Goal: Task Accomplishment & Management: Manage account settings

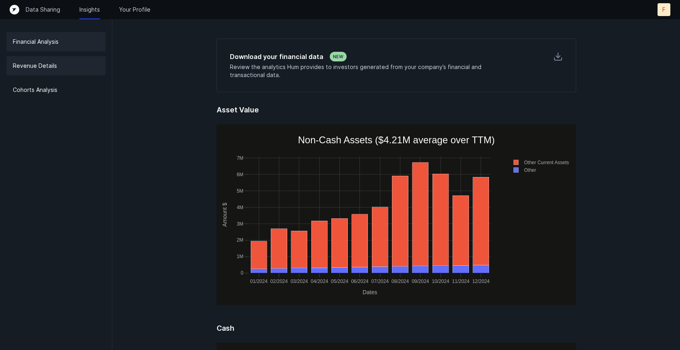
click at [75, 70] on div "Revenue Details" at bounding box center [55, 65] width 99 height 19
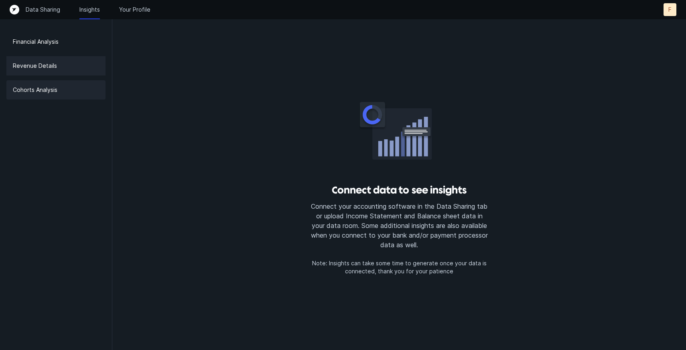
click at [67, 95] on div "Cohorts Analysis" at bounding box center [55, 89] width 99 height 19
click at [79, 45] on div "Financial Analysis" at bounding box center [55, 41] width 99 height 19
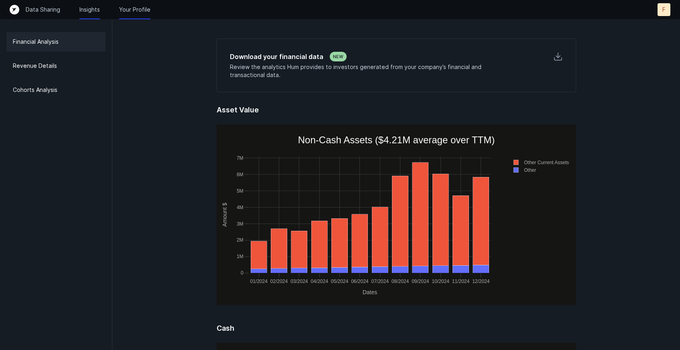
click at [139, 10] on p "Your Profile" at bounding box center [134, 10] width 31 height 8
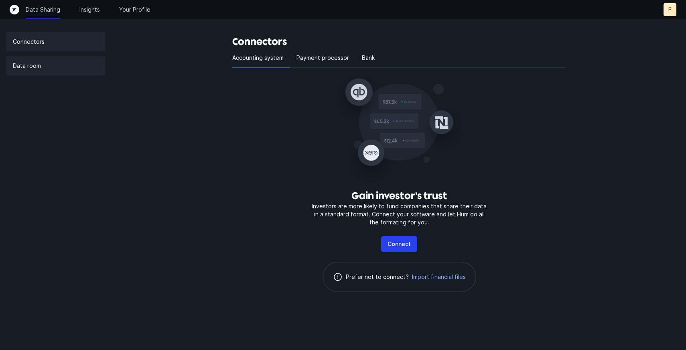
click at [75, 63] on div "Data room" at bounding box center [55, 65] width 99 height 19
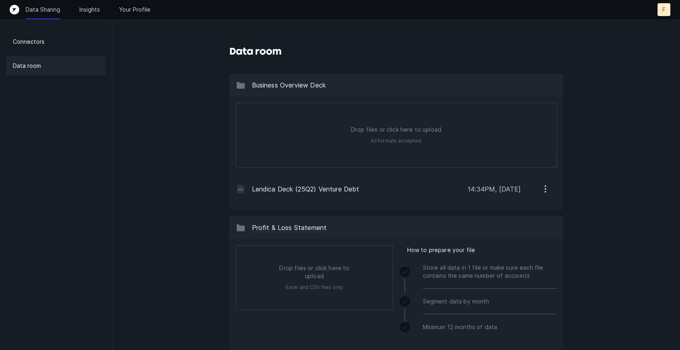
click at [547, 191] on icon "button" at bounding box center [545, 189] width 10 height 10
click at [519, 231] on p "Remove" at bounding box center [511, 229] width 22 height 10
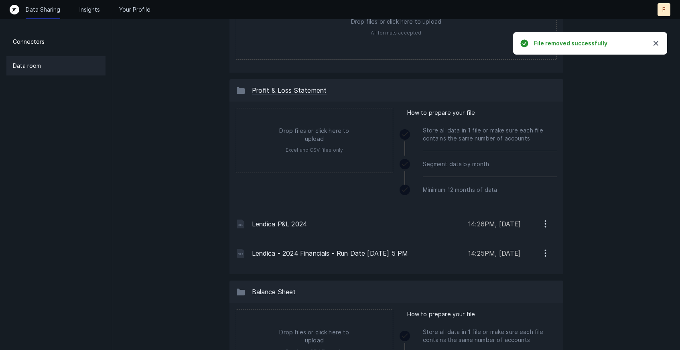
scroll to position [122, 0]
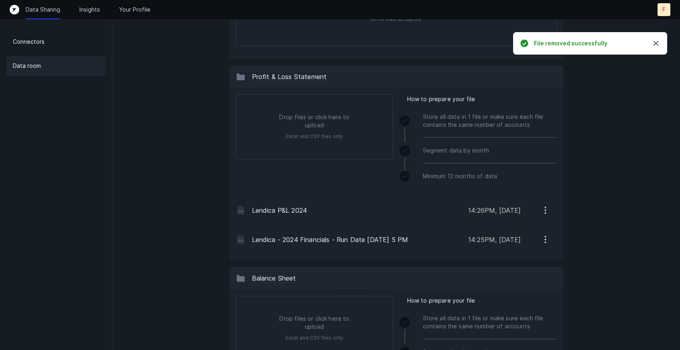
click at [542, 209] on icon "button" at bounding box center [545, 210] width 10 height 10
click at [517, 252] on p "Remove" at bounding box center [511, 250] width 22 height 10
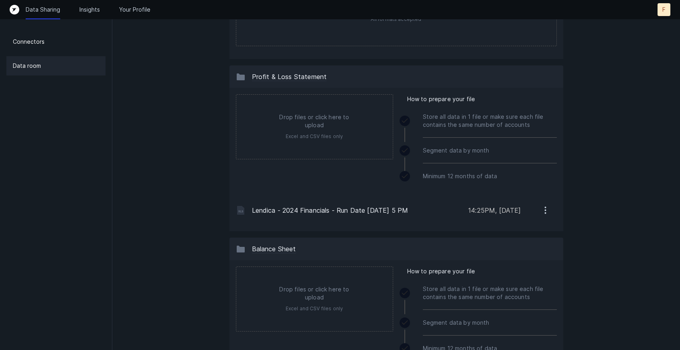
click at [545, 211] on icon "button" at bounding box center [545, 210] width 1 height 1
click at [514, 251] on p "Remove" at bounding box center [511, 250] width 22 height 10
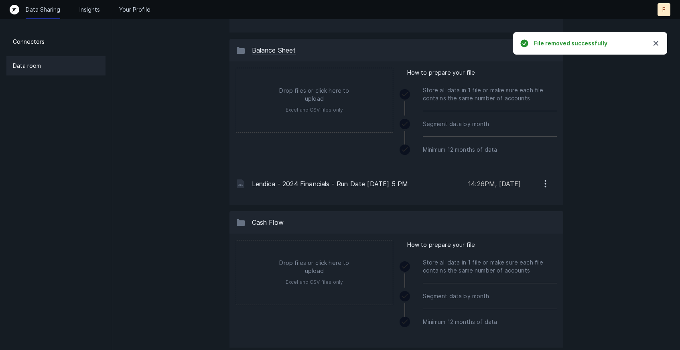
scroll to position [292, 0]
click at [548, 186] on icon "button" at bounding box center [545, 183] width 10 height 10
click at [520, 223] on p "Remove" at bounding box center [511, 223] width 22 height 10
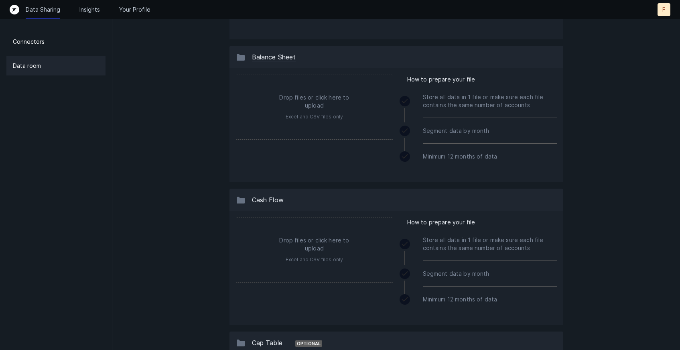
scroll to position [0, 0]
